Goal: Find contact information: Find contact information

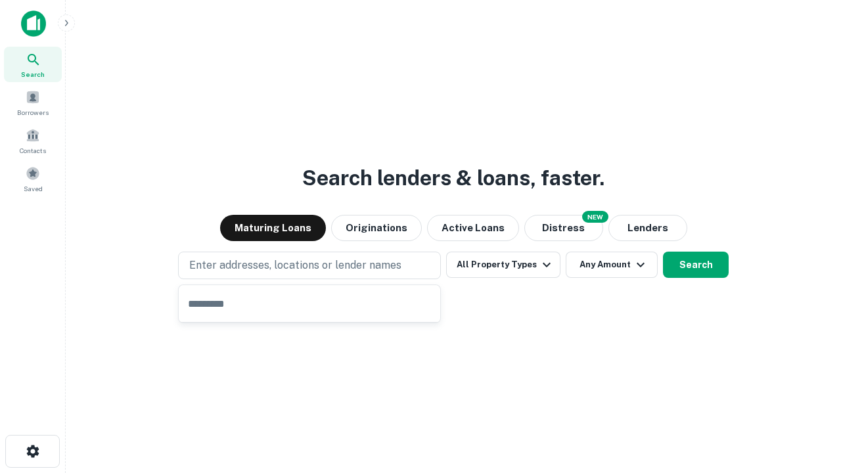
type input "**********"
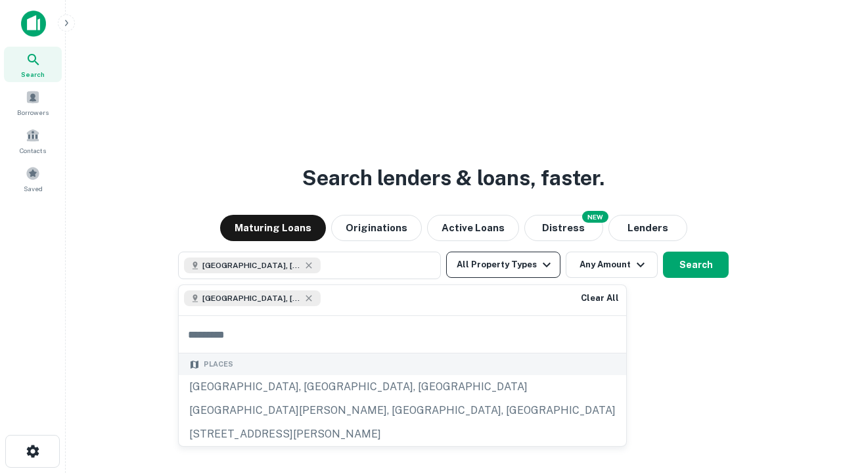
click at [503, 265] on button "All Property Types" at bounding box center [503, 264] width 114 height 26
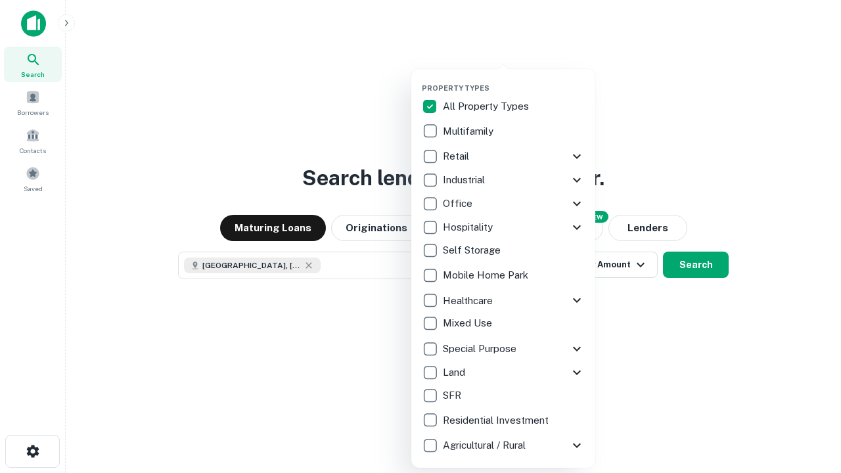
click at [513, 79] on button "button" at bounding box center [514, 79] width 184 height 1
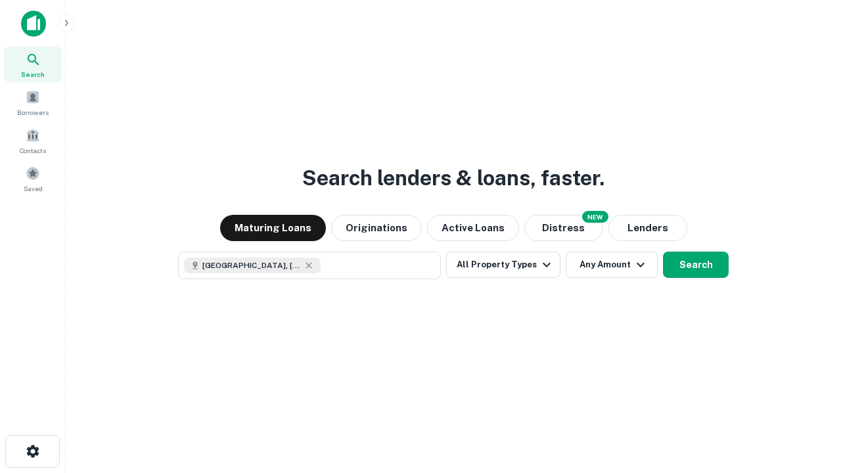
scroll to position [21, 0]
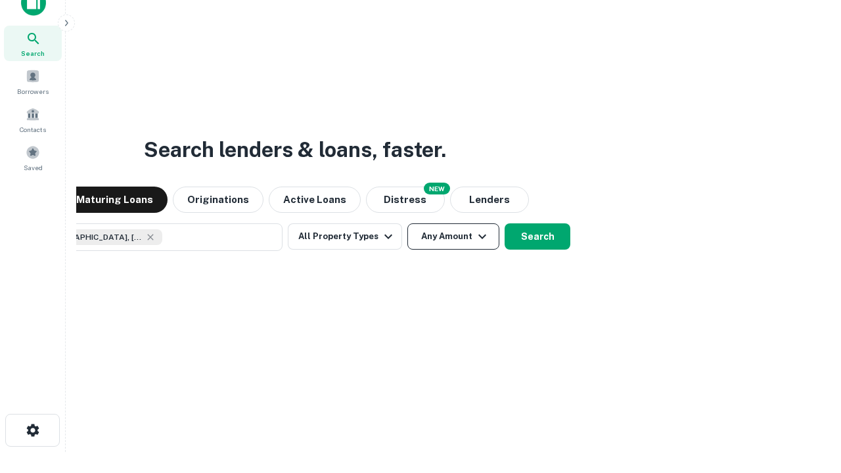
click at [407, 223] on button "Any Amount" at bounding box center [453, 236] width 92 height 26
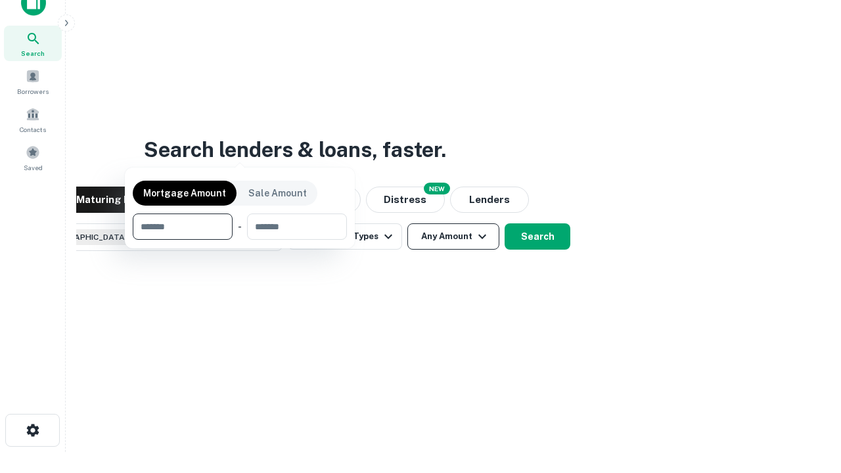
scroll to position [95, 372]
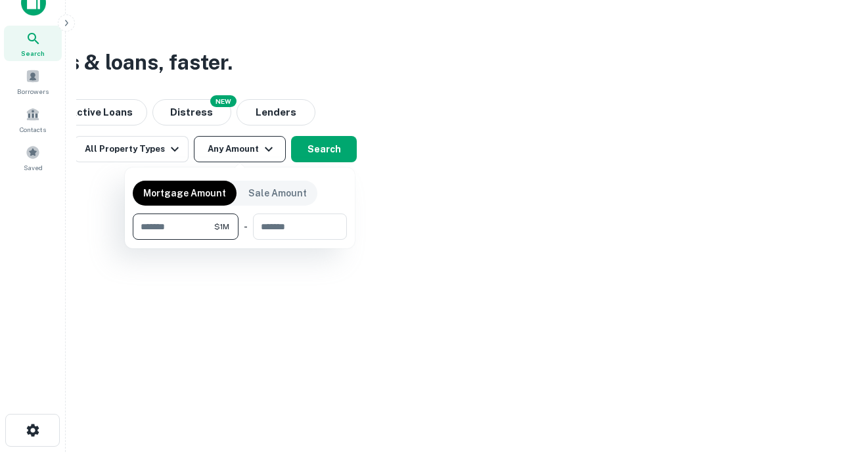
type input "*******"
click at [240, 240] on button "button" at bounding box center [240, 240] width 214 height 1
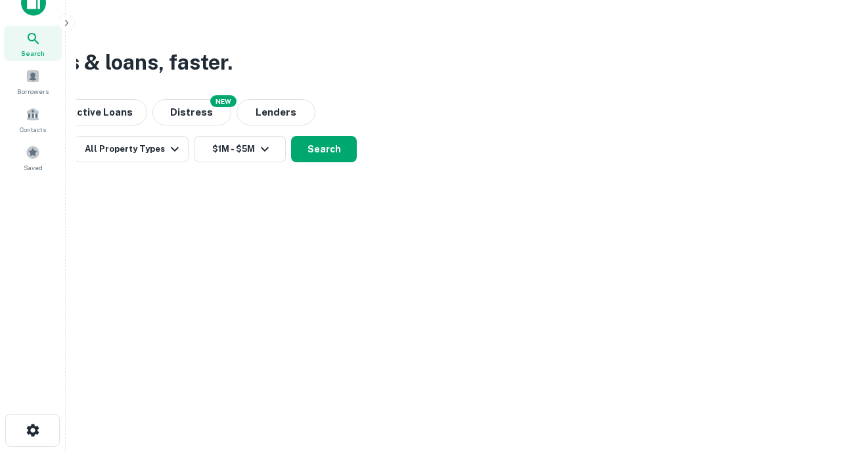
scroll to position [21, 0]
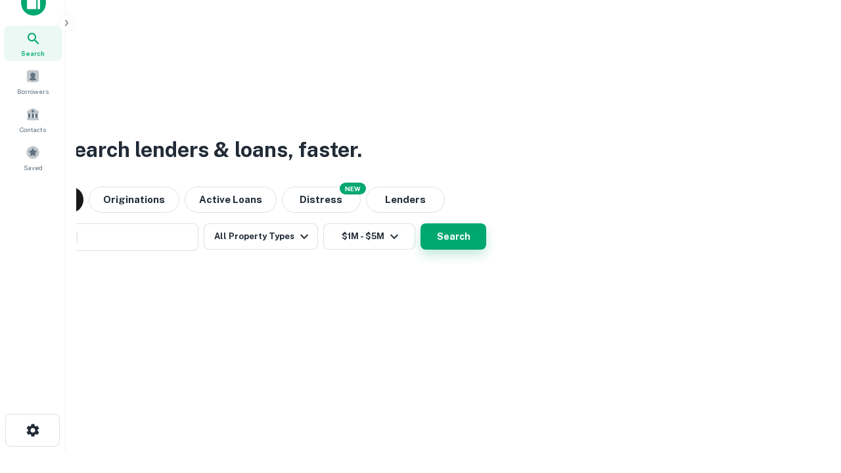
click at [420, 223] on button "Search" at bounding box center [453, 236] width 66 height 26
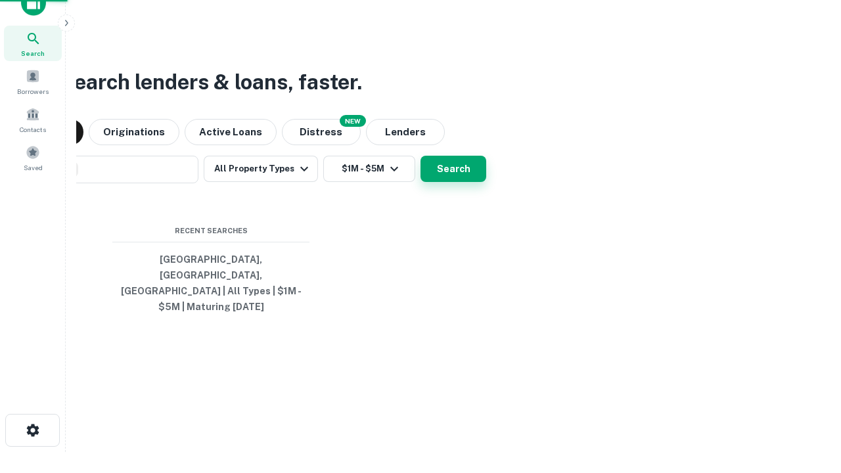
scroll to position [43, 372]
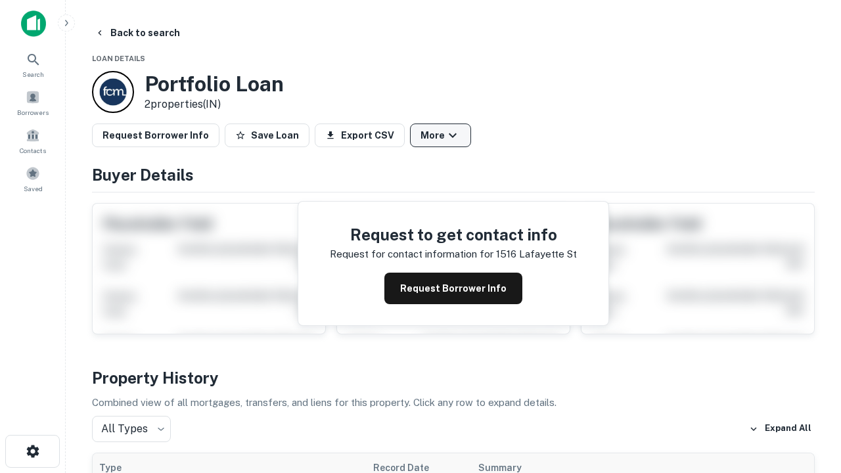
click at [440, 135] on button "More" at bounding box center [440, 135] width 61 height 24
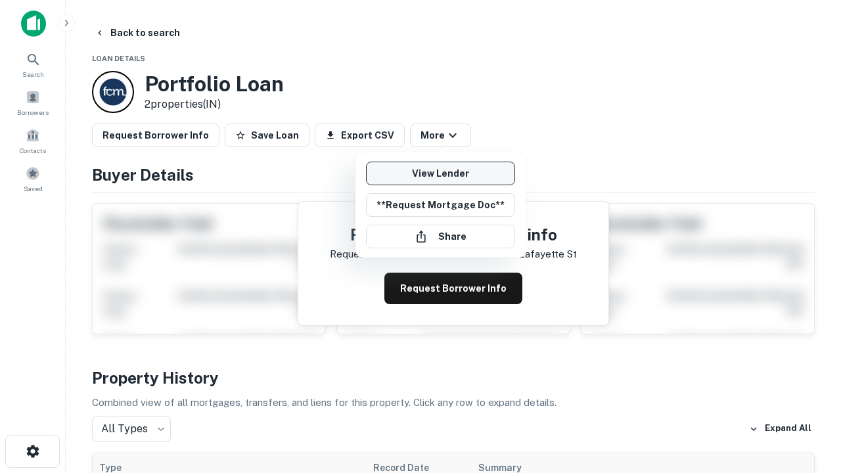
click at [440, 173] on link "View Lender" at bounding box center [440, 174] width 149 height 24
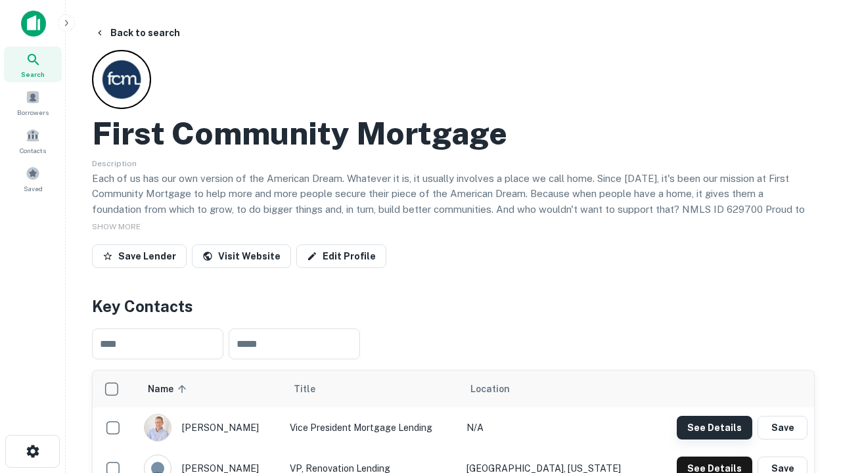
click at [714, 427] on button "See Details" at bounding box center [714, 428] width 76 height 24
